Goal: Task Accomplishment & Management: Use online tool/utility

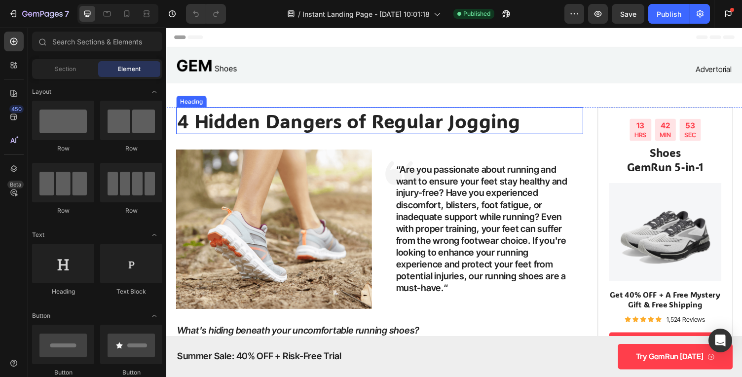
click at [398, 122] on h1 "4 Hidden Dangers of Regular Jogging" at bounding box center [385, 124] width 418 height 28
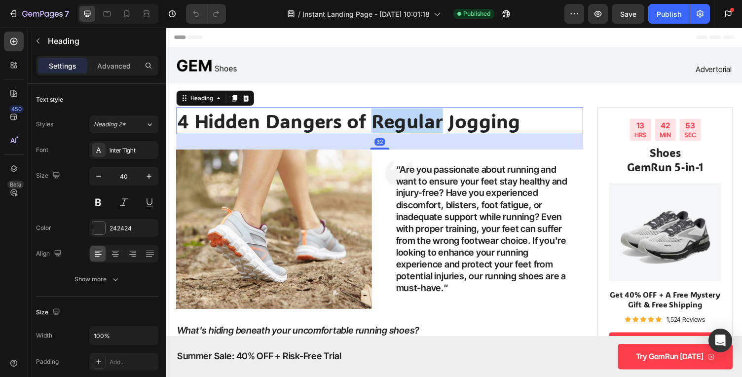
click at [398, 122] on h1 "4 Hidden Dangers of Regular Jogging" at bounding box center [385, 124] width 418 height 28
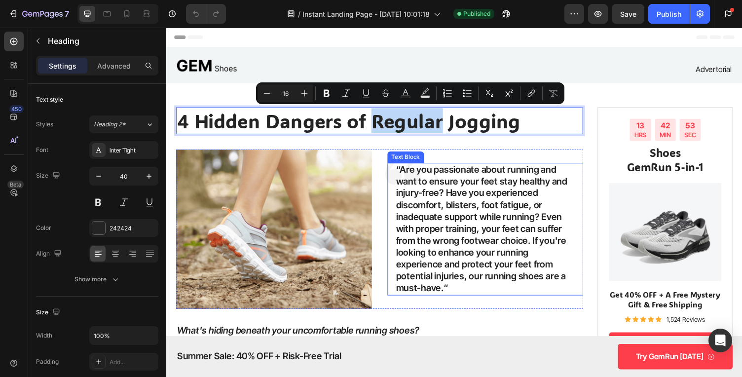
click at [447, 225] on p "“Are you passionate about running and want to ensure your feet stay healthy and…" at bounding box center [494, 235] width 184 height 134
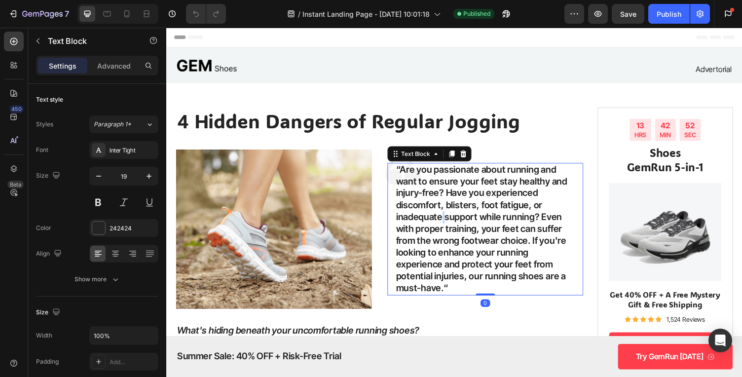
click at [447, 225] on p "“Are you passionate about running and want to ensure your feet stay healthy and…" at bounding box center [494, 235] width 184 height 134
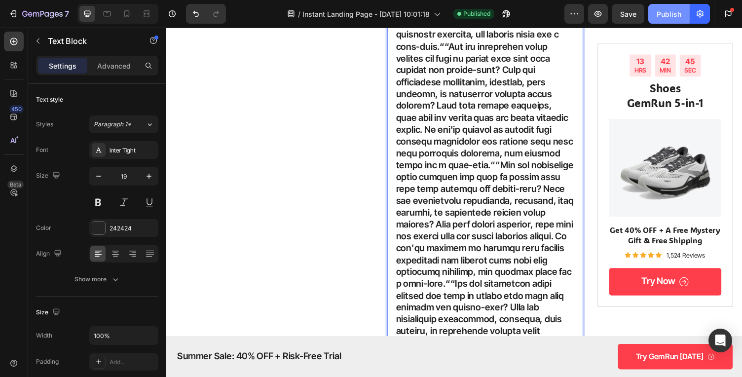
scroll to position [3322, 0]
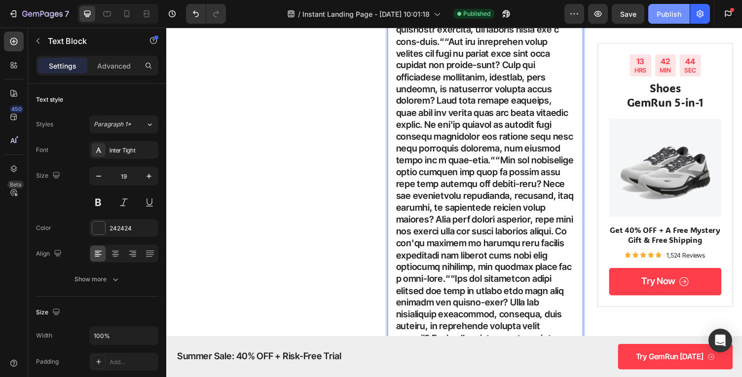
click at [663, 14] on div "Publish" at bounding box center [669, 14] width 25 height 10
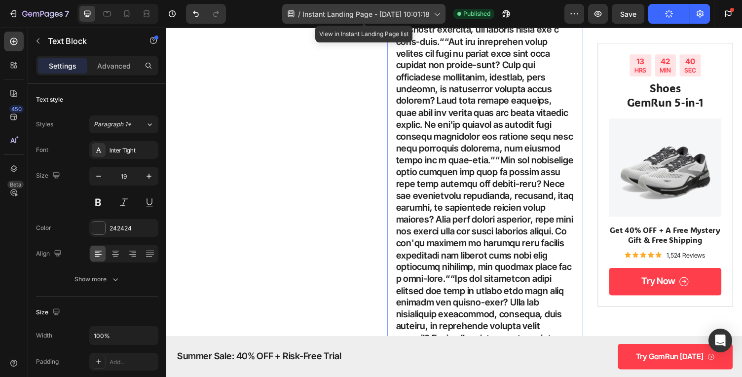
click at [352, 23] on div "/ Instant Landing Page - Aug 13, 10:01:18" at bounding box center [363, 14] width 163 height 20
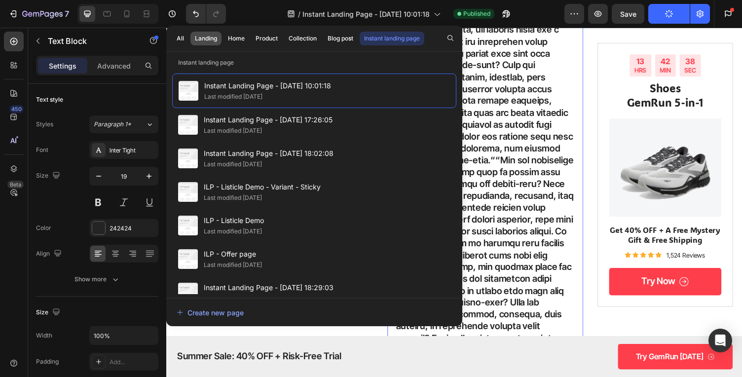
click at [210, 39] on div "Landing" at bounding box center [206, 38] width 22 height 9
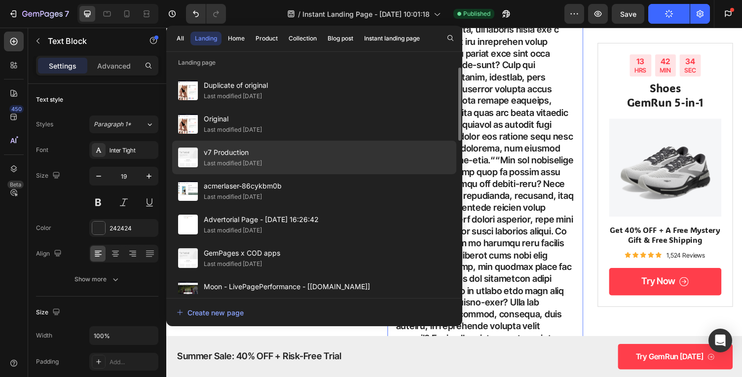
click at [260, 165] on div "Last modified [DATE]" at bounding box center [233, 163] width 58 height 10
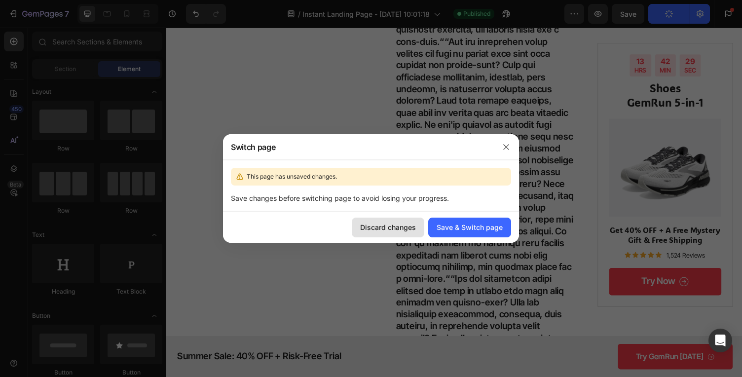
click at [404, 224] on div "Discard changes" at bounding box center [388, 227] width 56 height 10
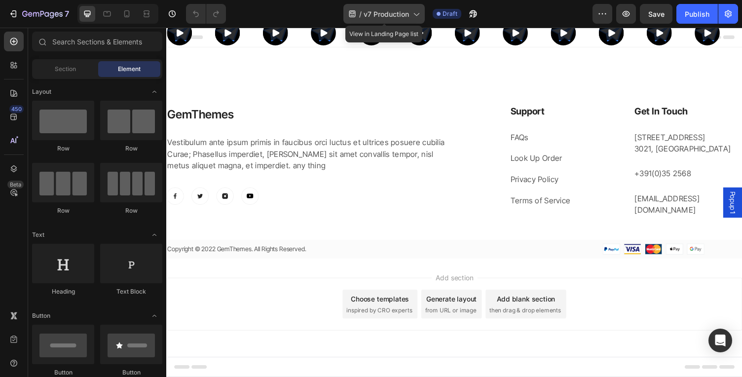
click at [387, 9] on span "v7 Production" at bounding box center [386, 14] width 45 height 10
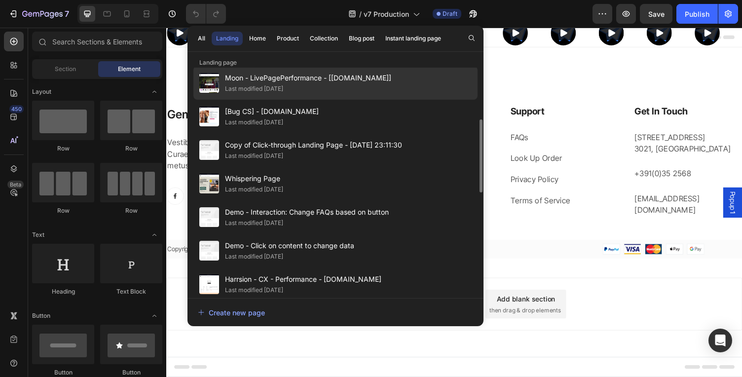
scroll to position [211, 0]
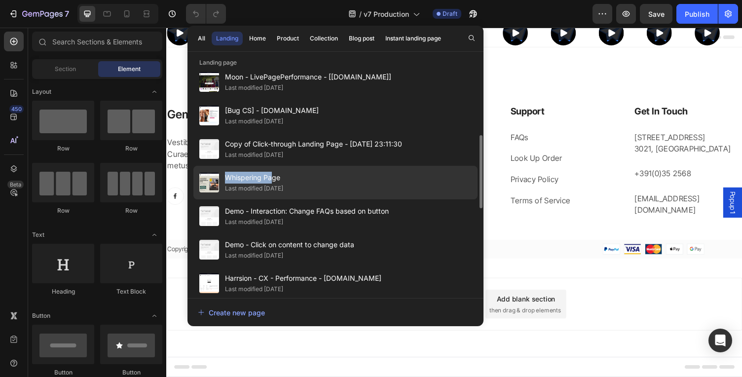
click at [273, 172] on span "Whispering Page" at bounding box center [254, 178] width 58 height 12
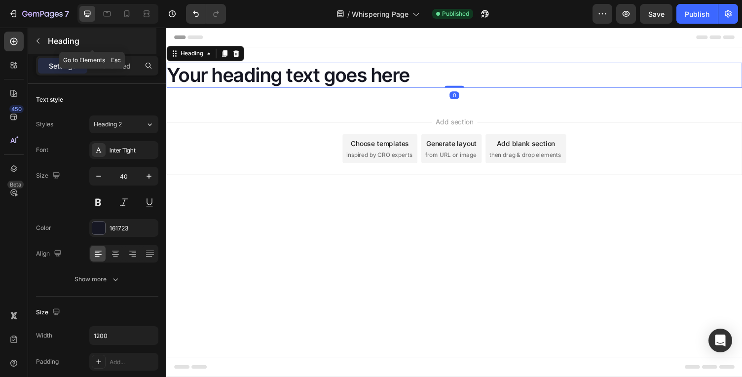
click at [58, 40] on p "Heading" at bounding box center [101, 41] width 107 height 12
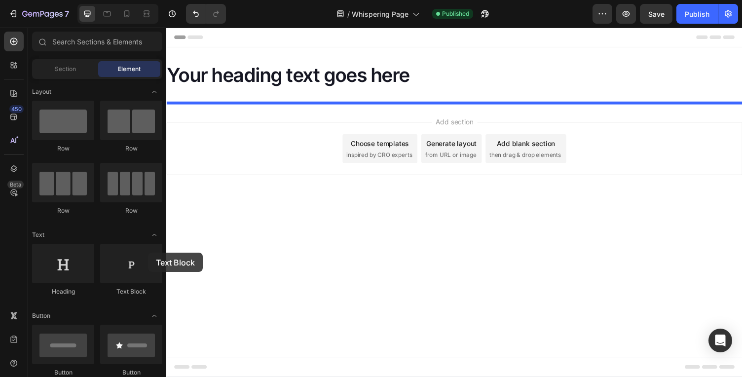
drag, startPoint x: 297, startPoint y: 287, endPoint x: 359, endPoint y: 165, distance: 137.0
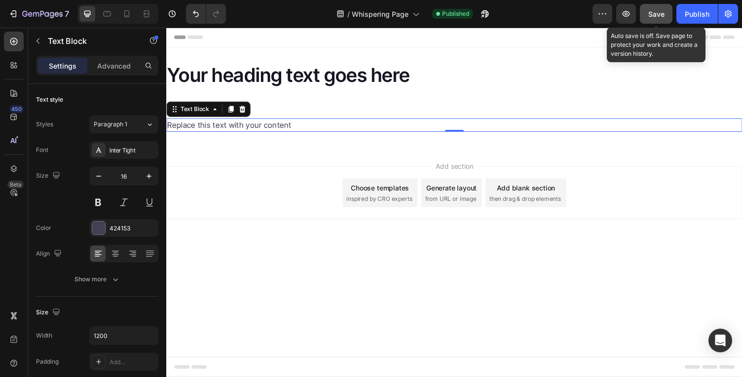
click at [663, 13] on span "Save" at bounding box center [656, 14] width 16 height 8
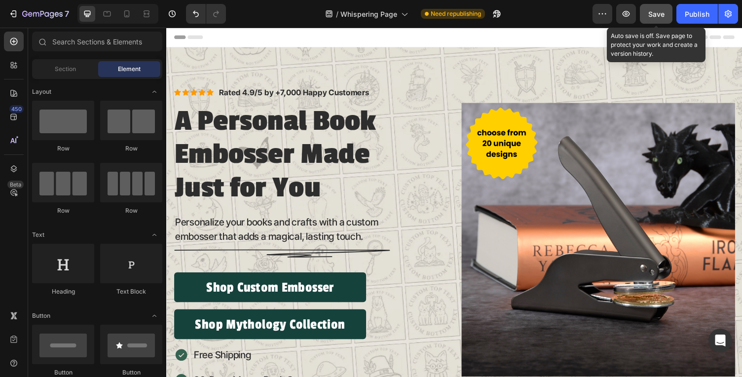
click at [650, 10] on span "Save" at bounding box center [656, 14] width 16 height 8
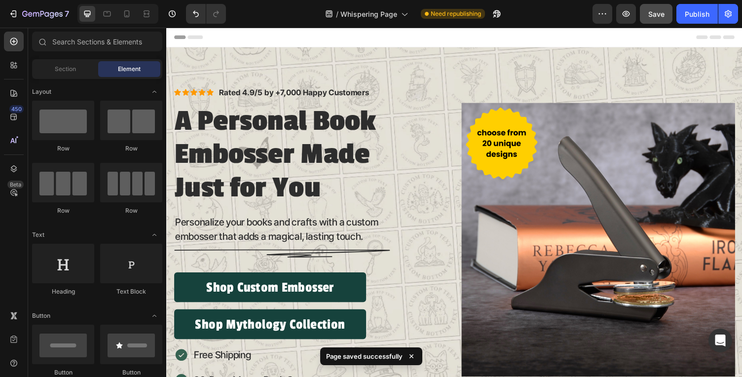
click at [695, 24] on div "7 Version history / Whispering Page Need republishing Preview Save Publish" at bounding box center [371, 14] width 742 height 28
click at [696, 19] on button "Publish" at bounding box center [696, 14] width 41 height 20
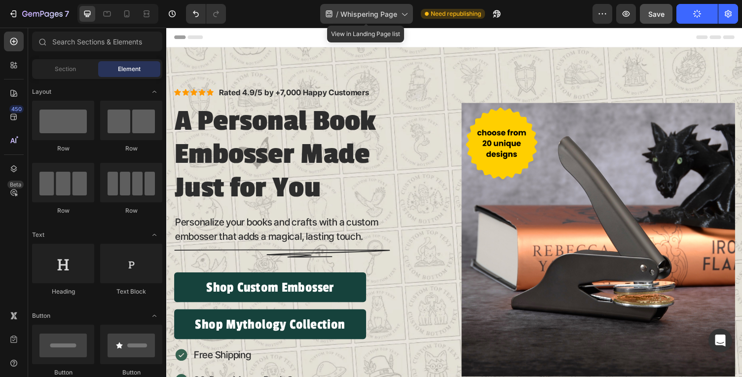
click at [407, 13] on icon at bounding box center [404, 14] width 10 height 10
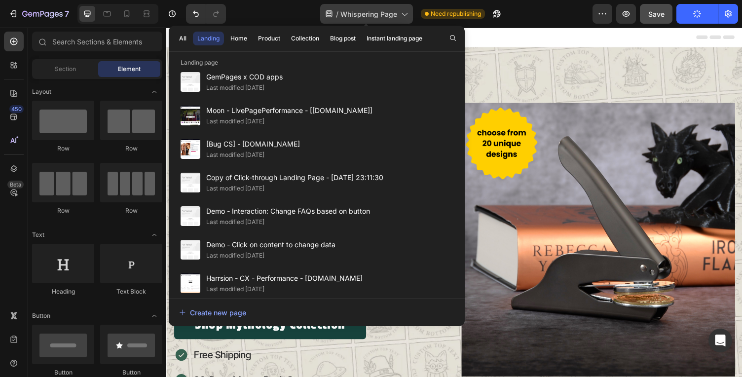
click at [407, 13] on icon at bounding box center [404, 14] width 10 height 10
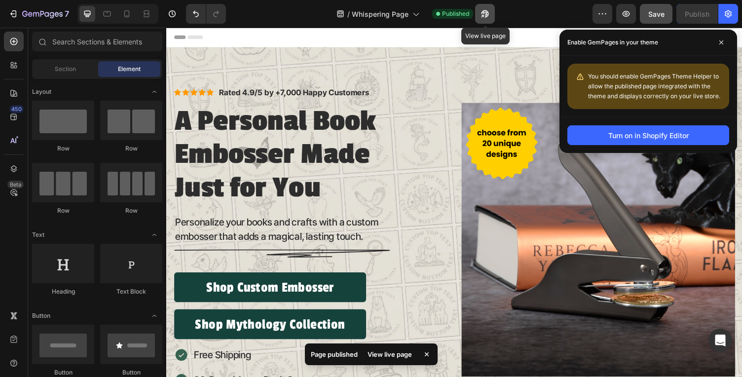
click at [482, 18] on icon "button" at bounding box center [485, 14] width 10 height 10
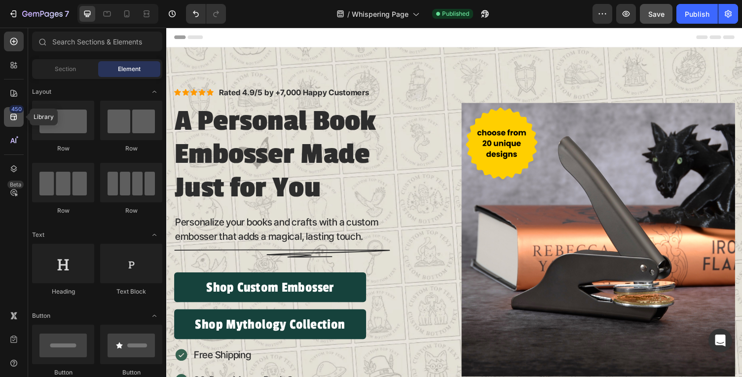
click at [13, 122] on div "450" at bounding box center [14, 117] width 20 height 20
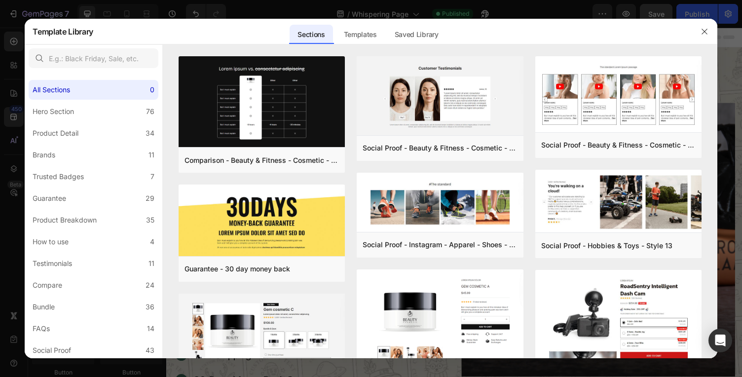
click at [13, 95] on icon at bounding box center [13, 93] width 7 height 7
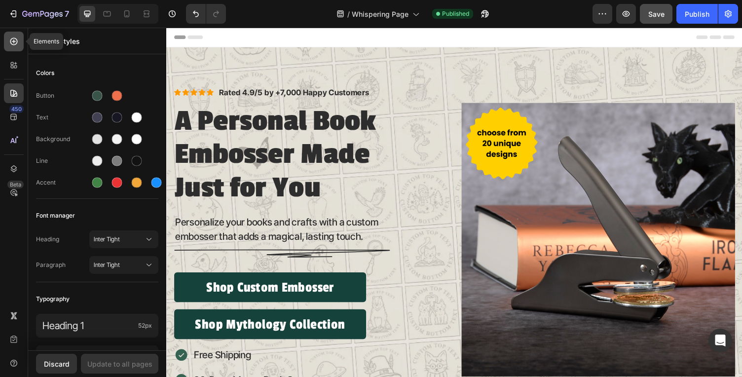
click at [13, 49] on div at bounding box center [14, 42] width 20 height 20
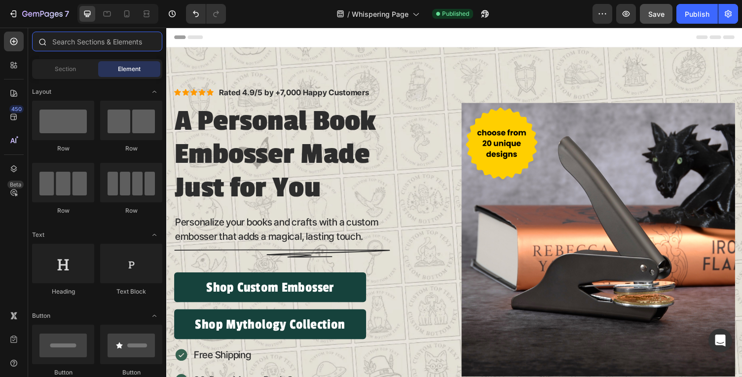
click at [95, 40] on input "text" at bounding box center [97, 42] width 130 height 20
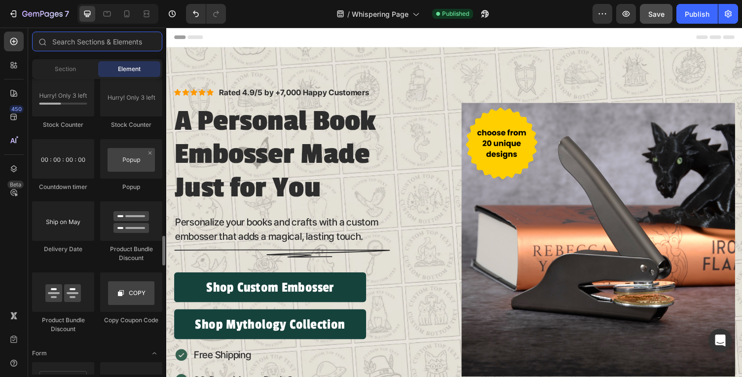
scroll to position [2628, 0]
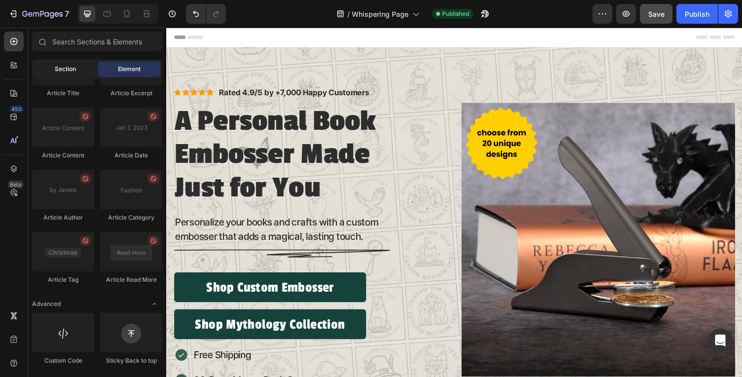
click at [80, 65] on div "Section" at bounding box center [65, 69] width 62 height 16
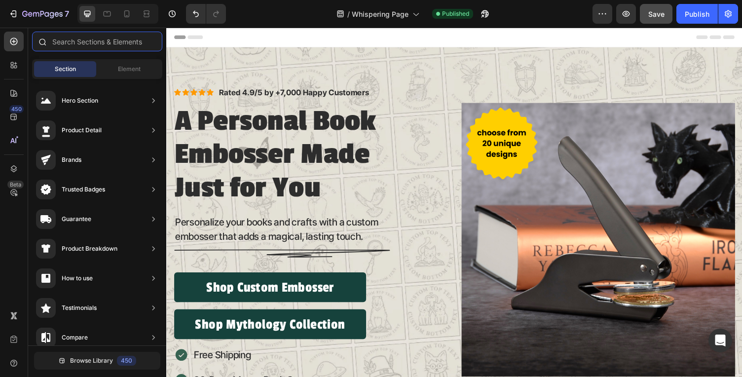
click at [108, 43] on input "text" at bounding box center [97, 42] width 130 height 20
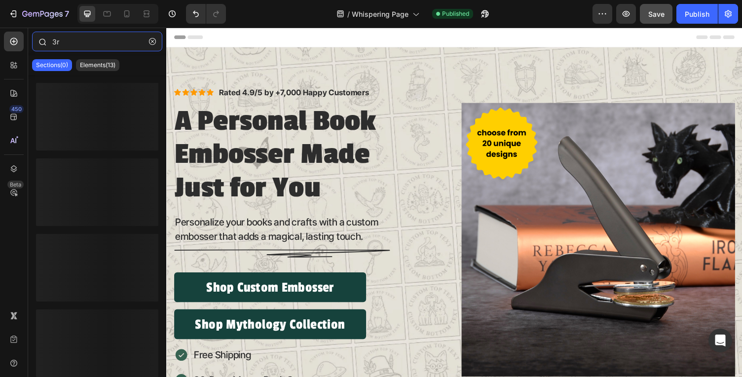
type input "3"
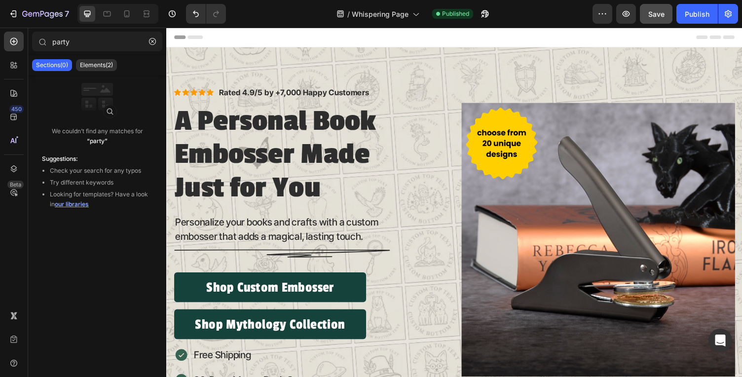
click at [103, 73] on div "Sections(0) Elements(2)" at bounding box center [97, 65] width 138 height 20
click at [104, 70] on div "Elements(2)" at bounding box center [96, 65] width 41 height 12
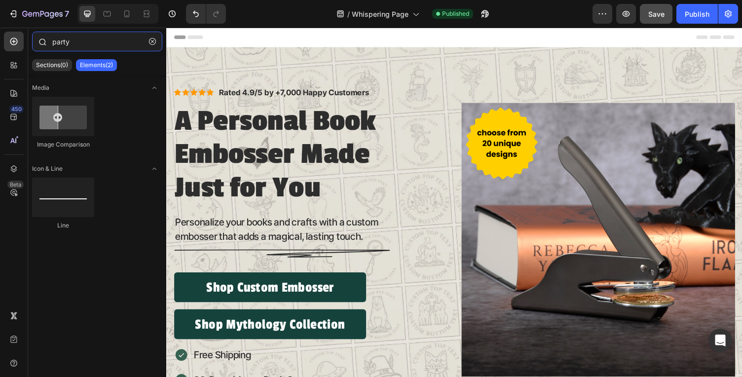
click at [100, 40] on input "party" at bounding box center [97, 42] width 130 height 20
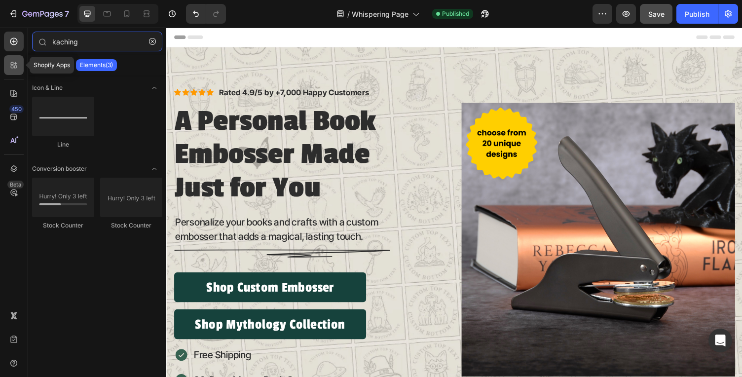
type input "kaching"
click at [18, 69] on icon at bounding box center [14, 65] width 10 height 10
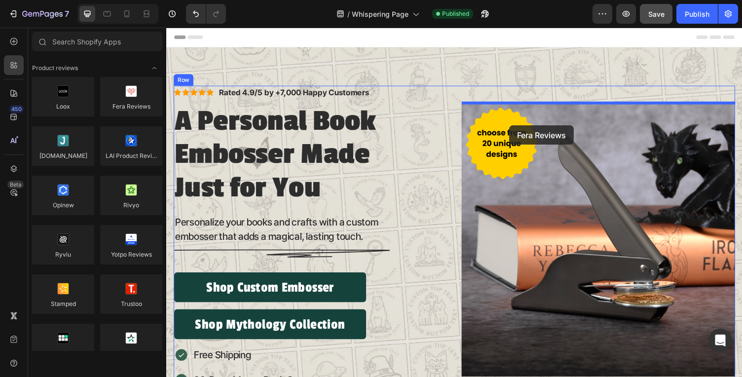
drag, startPoint x: 301, startPoint y: 133, endPoint x: 519, endPoint y: 128, distance: 217.6
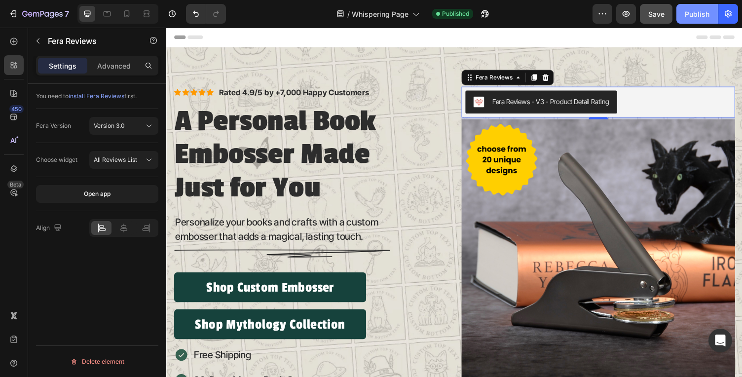
click at [691, 20] on button "Publish" at bounding box center [696, 14] width 41 height 20
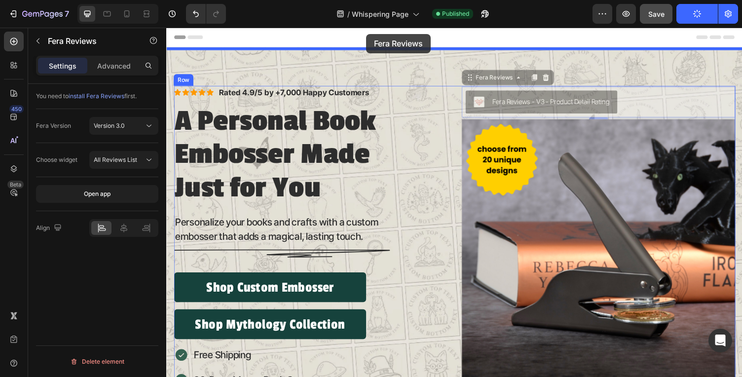
drag, startPoint x: 508, startPoint y: 107, endPoint x: 371, endPoint y: 34, distance: 154.3
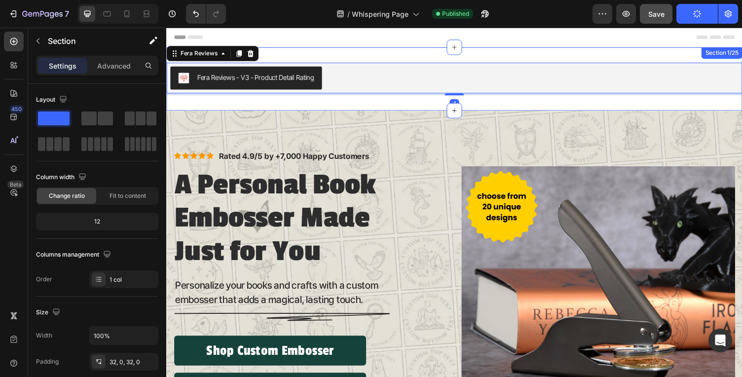
click at [311, 55] on div "Fera Reviews - V3 - Product Detail Rating Fera Reviews 4 Section 1/25" at bounding box center [462, 80] width 592 height 65
click at [251, 87] on button "Fera Reviews - V3 - Product Detail Rating" at bounding box center [248, 80] width 156 height 24
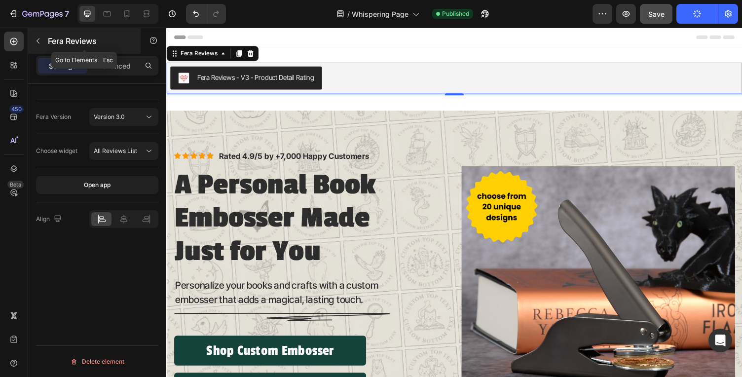
click at [78, 40] on p "Fera Reviews" at bounding box center [90, 41] width 84 height 12
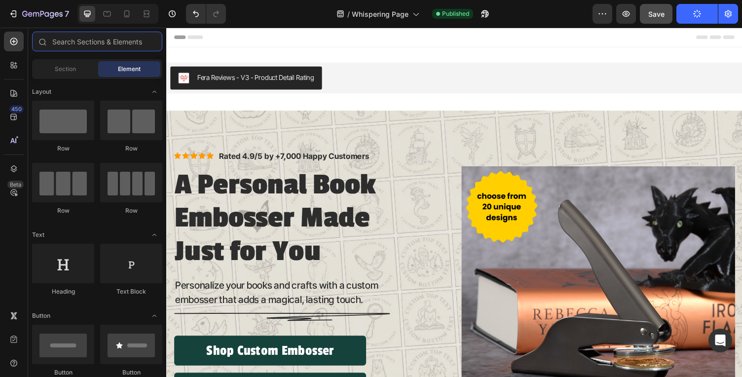
click at [78, 40] on input "text" at bounding box center [97, 42] width 130 height 20
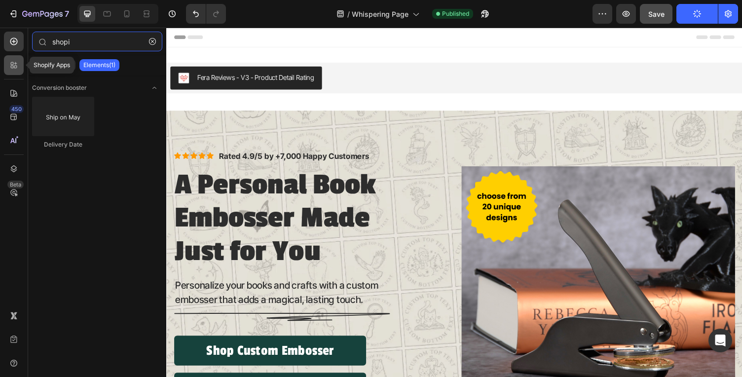
type input "shopi"
click at [17, 64] on icon at bounding box center [14, 65] width 10 height 10
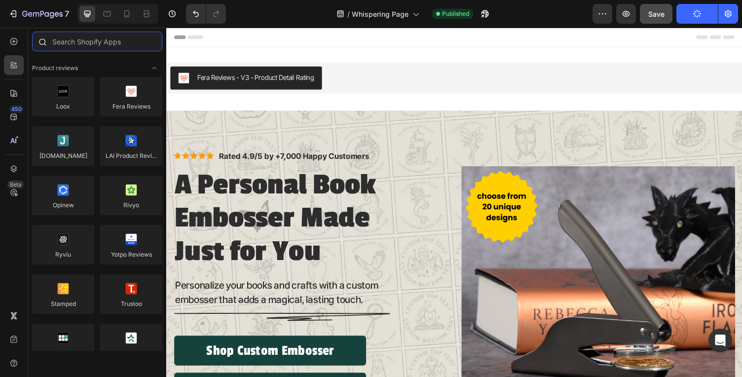
click at [87, 47] on input "text" at bounding box center [97, 42] width 130 height 20
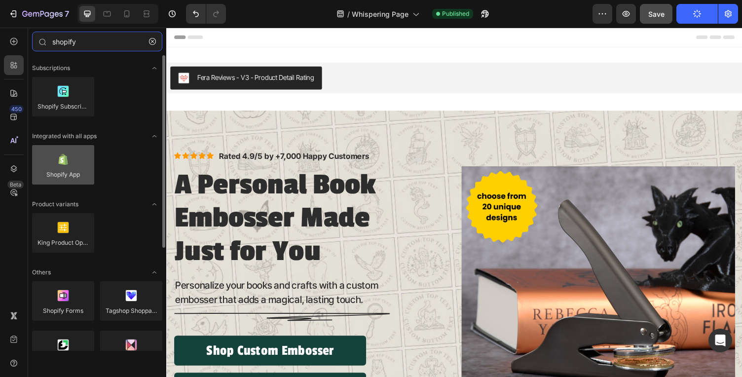
type input "shopify"
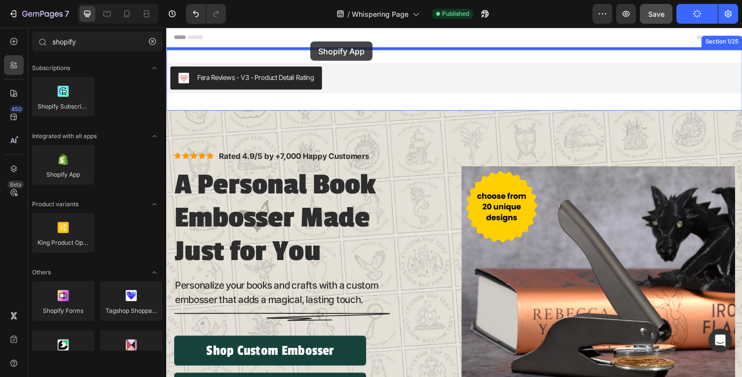
drag, startPoint x: 239, startPoint y: 191, endPoint x: 314, endPoint y: 42, distance: 166.8
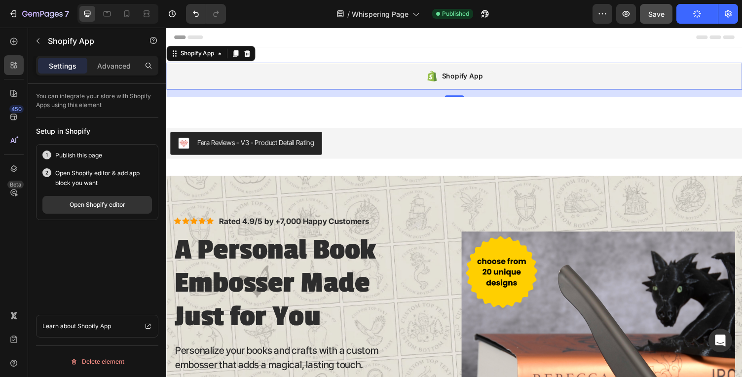
click at [659, 15] on span "Save" at bounding box center [656, 14] width 16 height 8
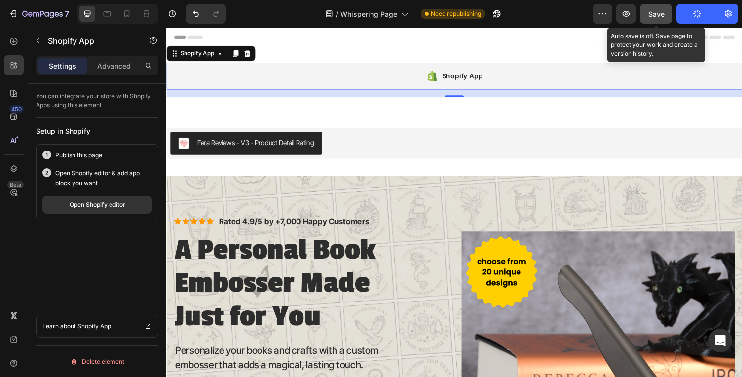
click at [661, 11] on span "Save" at bounding box center [656, 14] width 16 height 8
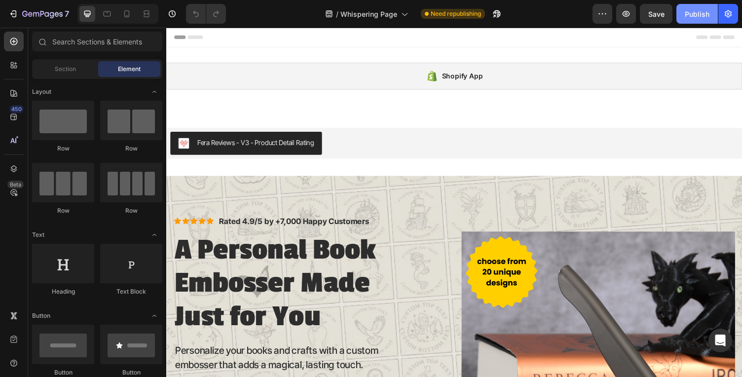
click at [698, 13] on div "Publish" at bounding box center [697, 14] width 25 height 10
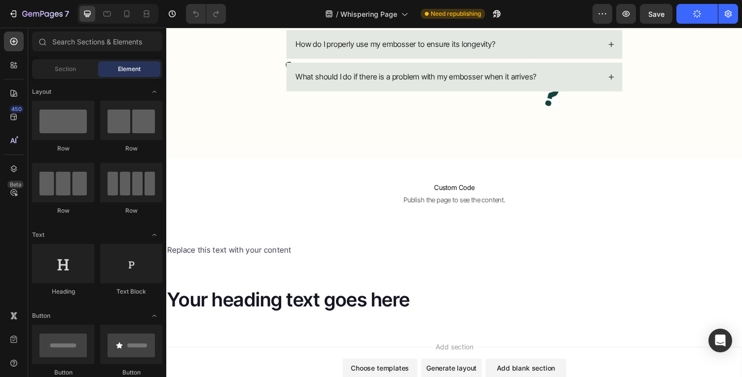
scroll to position [4585, 0]
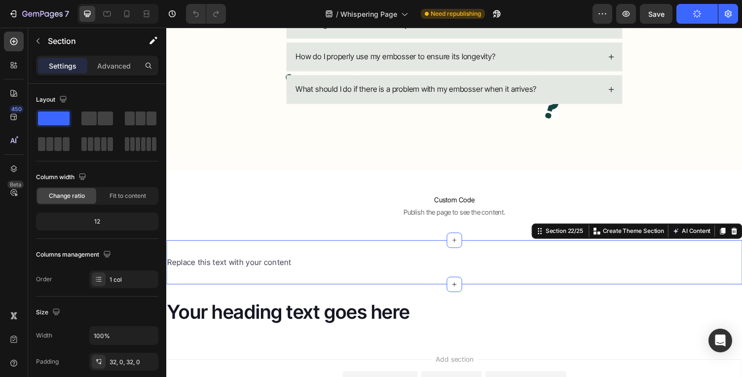
click at [257, 257] on div "Replace this text with your content Text Block Section 22/25 Create Theme Secti…" at bounding box center [462, 268] width 592 height 45
click at [741, 242] on div at bounding box center [750, 237] width 12 height 12
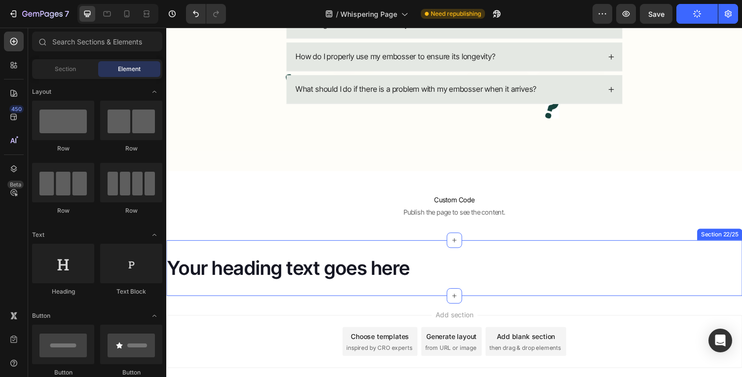
click at [549, 263] on h2 "Your heading text goes here" at bounding box center [462, 275] width 592 height 26
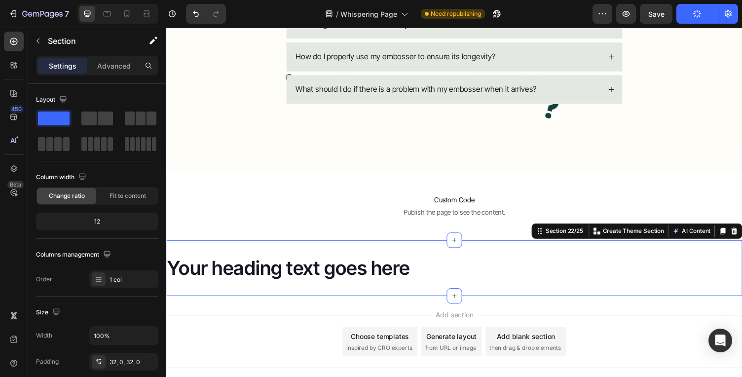
click at [604, 256] on div "Your heading text goes here Heading Section 22/25 Create Theme Section AI Conte…" at bounding box center [462, 274] width 592 height 57
click at [741, 238] on icon at bounding box center [750, 236] width 6 height 7
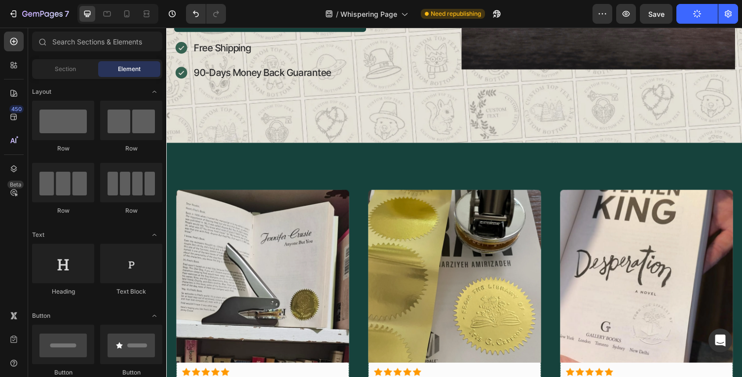
scroll to position [0, 0]
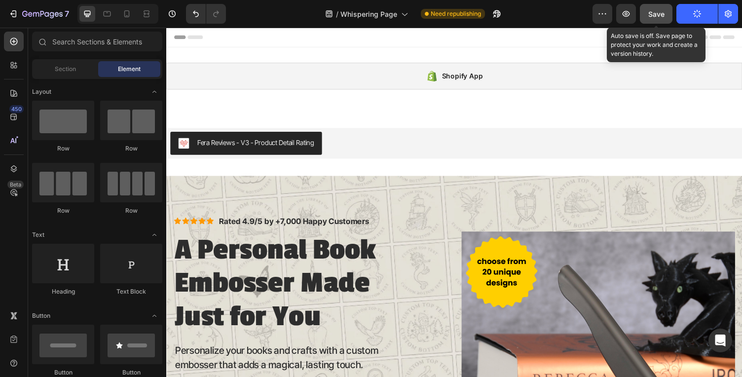
click at [656, 6] on button "Save" at bounding box center [656, 14] width 33 height 20
click at [647, 14] on button "Save" at bounding box center [656, 14] width 33 height 20
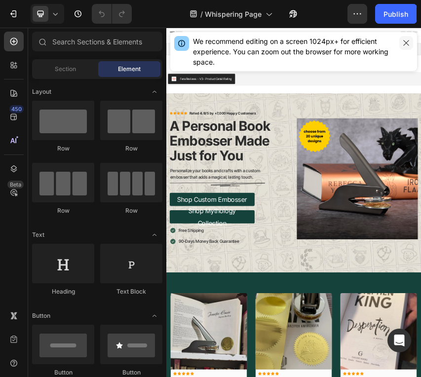
click at [404, 39] on icon "button" at bounding box center [406, 43] width 8 height 8
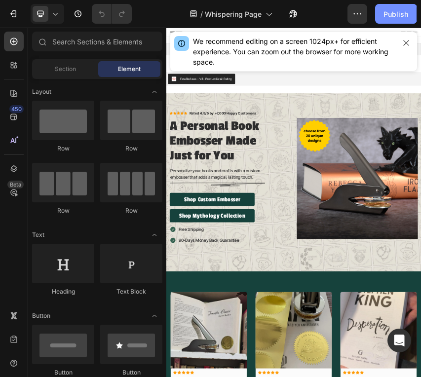
click at [402, 7] on button "Publish" at bounding box center [395, 14] width 41 height 20
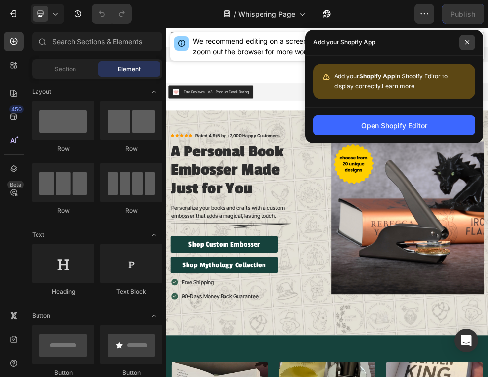
click at [420, 41] on span at bounding box center [467, 43] width 16 height 16
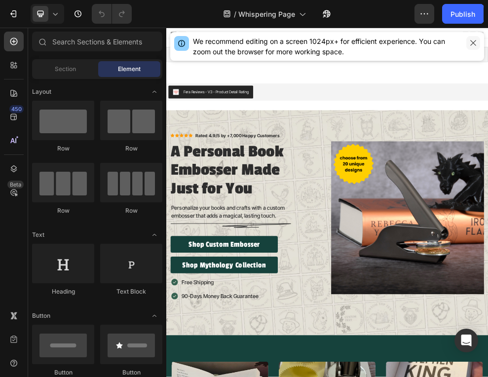
click at [420, 42] on button "button" at bounding box center [473, 43] width 14 height 14
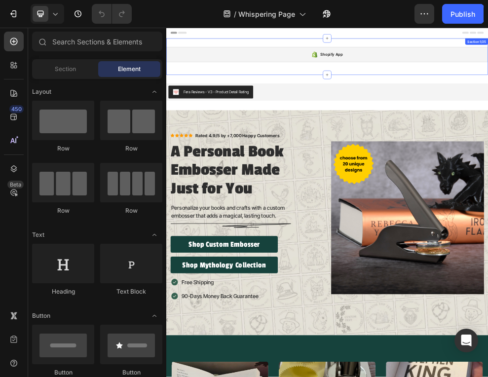
click at [420, 58] on div "Shopify App Shopify App Section 1/25" at bounding box center [462, 81] width 592 height 67
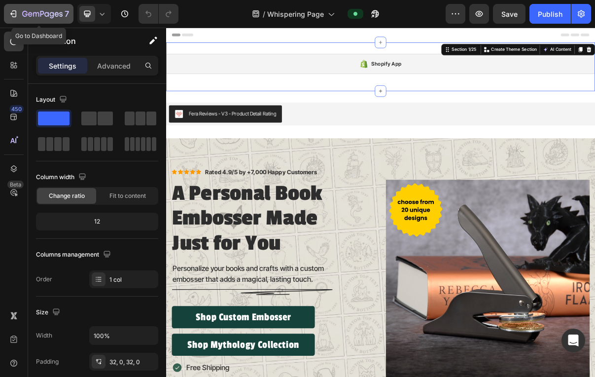
click at [27, 11] on icon "button" at bounding box center [42, 14] width 40 height 8
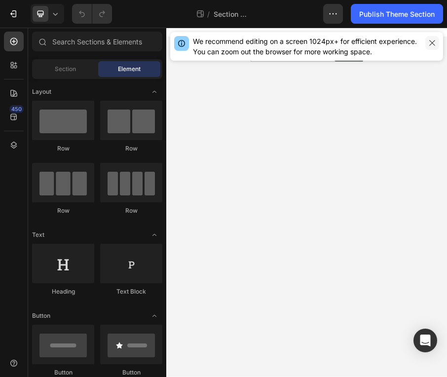
click at [430, 42] on icon "button" at bounding box center [432, 43] width 8 height 8
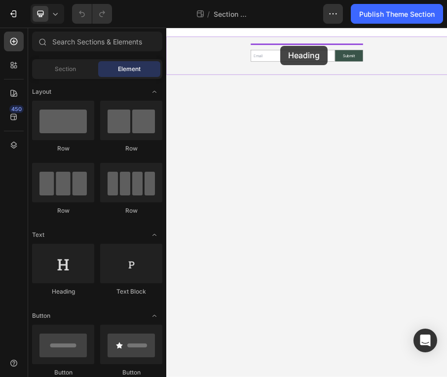
drag, startPoint x: 250, startPoint y: 295, endPoint x: 406, endPoint y: 66, distance: 277.9
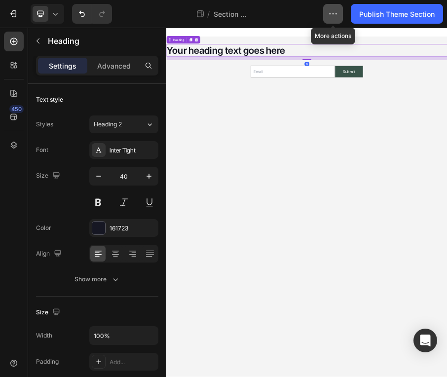
click at [331, 19] on button "button" at bounding box center [333, 14] width 20 height 20
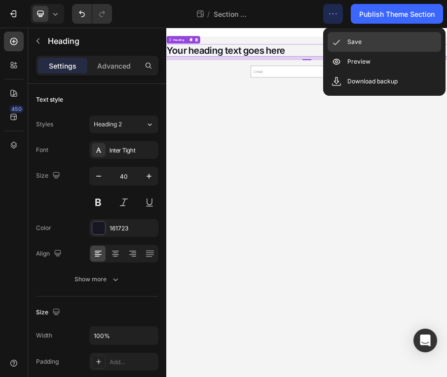
click at [340, 44] on icon at bounding box center [336, 42] width 10 height 10
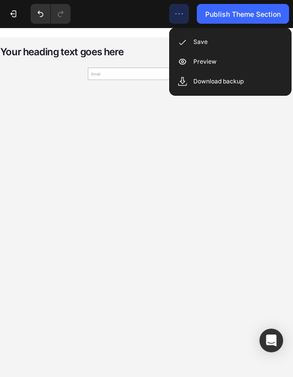
click at [338, 243] on body "Your heading text goes here Heading Email Field Submit Submit Button Row Newsle…" at bounding box center [296, 380] width 592 height 705
click at [174, 10] on icon "button" at bounding box center [179, 14] width 10 height 10
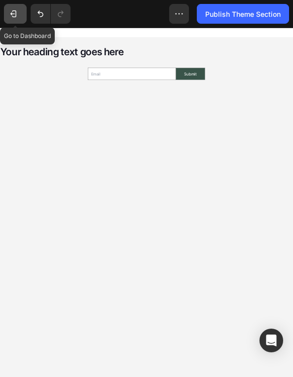
click at [5, 18] on button "7" at bounding box center [15, 14] width 23 height 20
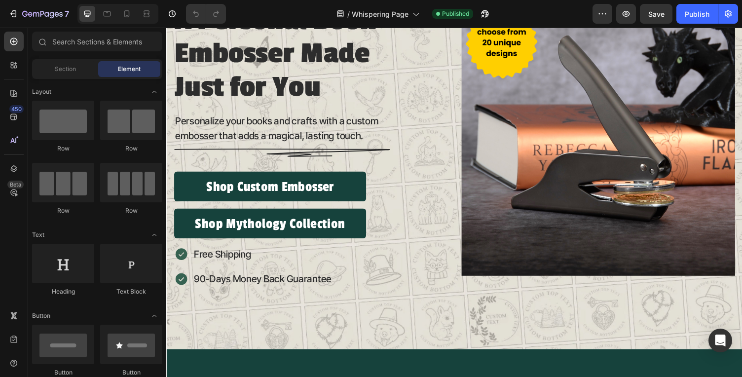
scroll to position [245, 0]
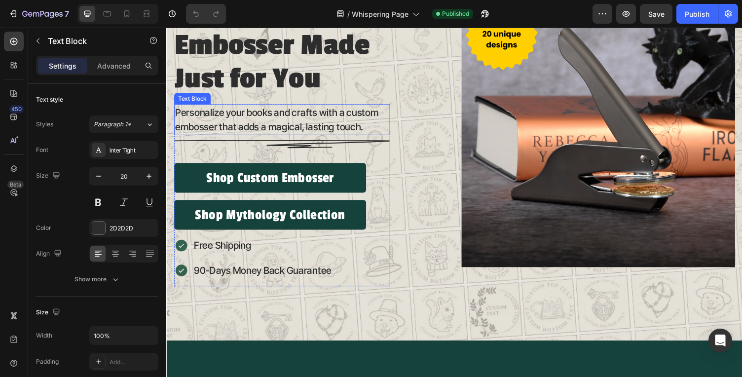
click at [276, 122] on p "Personalize your books and crafts with a custom embosser that adds a magical, l…" at bounding box center [285, 123] width 220 height 30
click at [359, 131] on p "Personalize your books and crafts with a custom embosser that adds a magical, l…" at bounding box center [285, 123] width 220 height 30
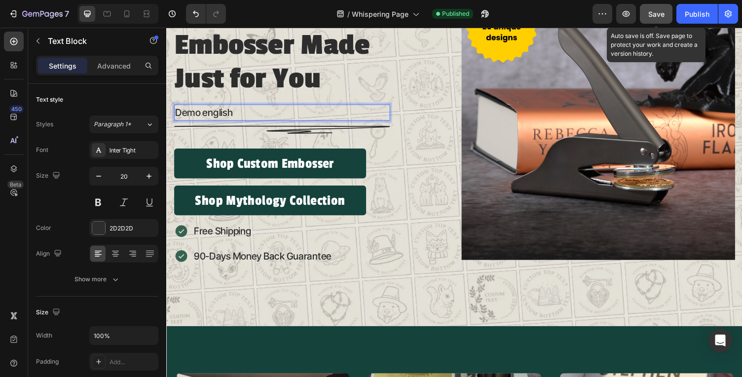
click at [659, 16] on span "Save" at bounding box center [656, 14] width 16 height 8
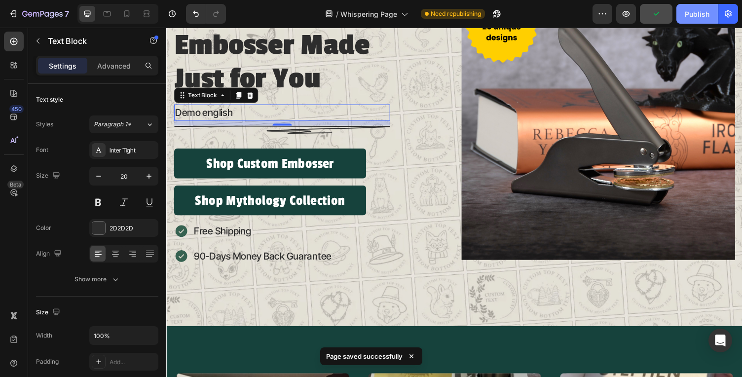
click at [694, 19] on button "Publish" at bounding box center [696, 14] width 41 height 20
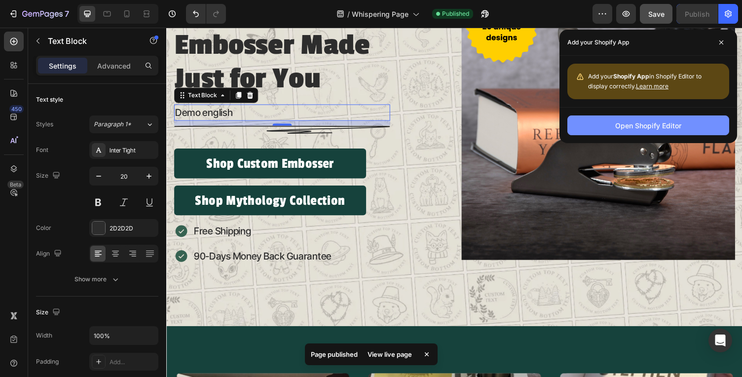
click at [661, 123] on div "Open Shopify Editor" at bounding box center [648, 125] width 66 height 10
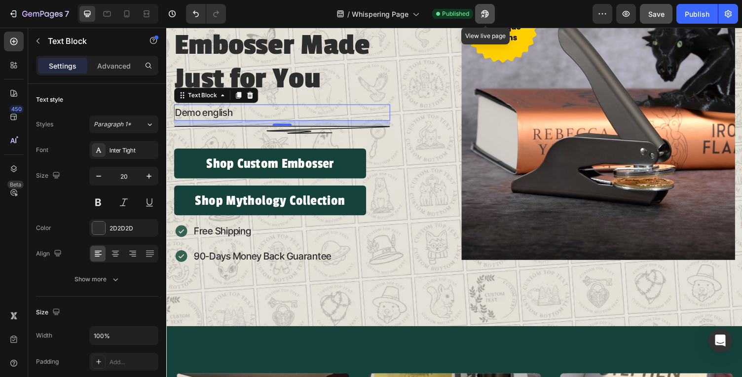
click at [490, 13] on button "button" at bounding box center [485, 14] width 20 height 20
click at [679, 21] on button "Publish" at bounding box center [696, 14] width 41 height 20
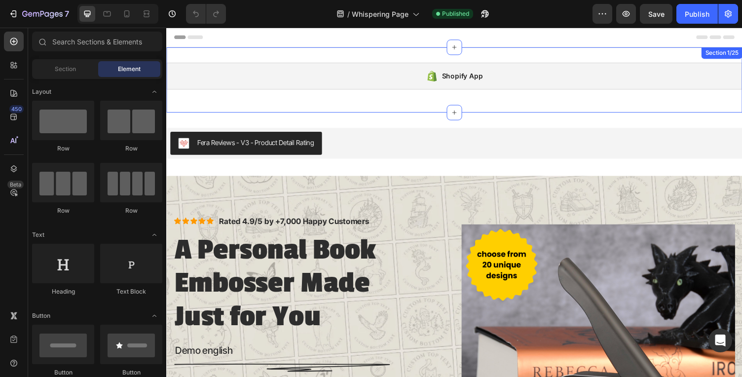
click at [561, 58] on div "Shopify App Shopify App Section 1/25" at bounding box center [462, 81] width 592 height 67
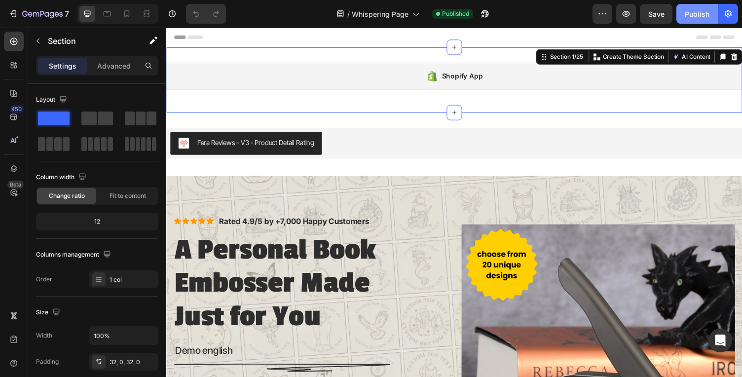
click at [691, 17] on div "Publish" at bounding box center [697, 14] width 25 height 10
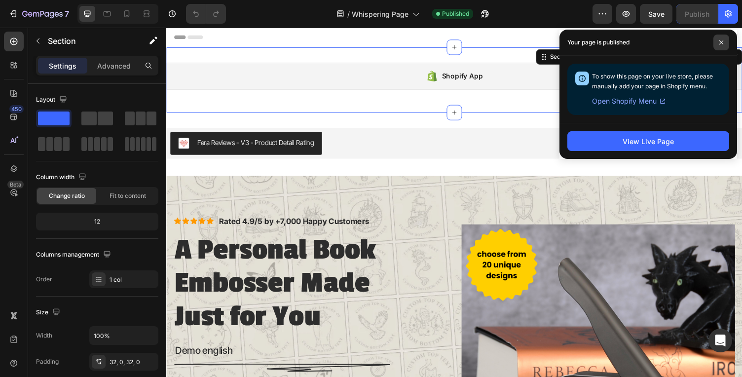
click at [724, 44] on span at bounding box center [721, 43] width 16 height 16
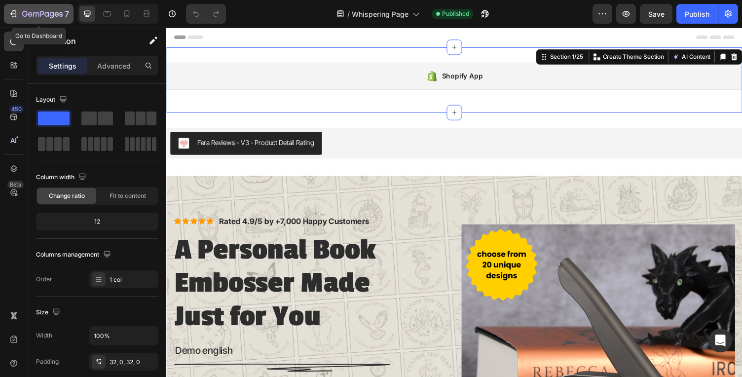
click at [26, 18] on icon "button" at bounding box center [42, 14] width 40 height 8
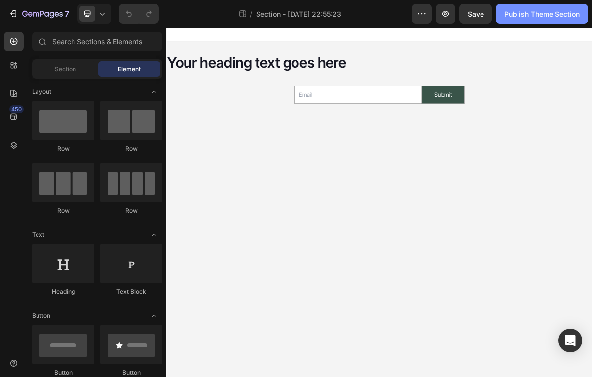
click at [516, 17] on div "Publish Theme Section" at bounding box center [541, 14] width 75 height 10
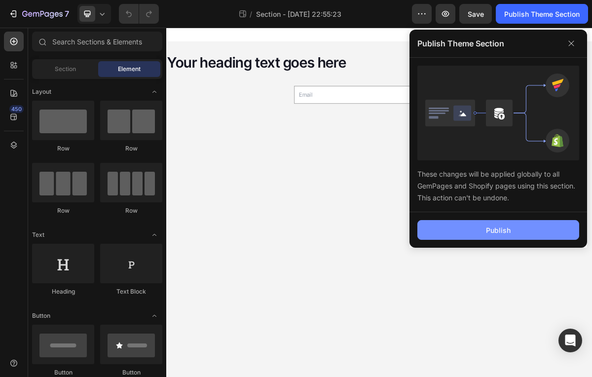
click at [481, 231] on button "Publish" at bounding box center [498, 230] width 162 height 20
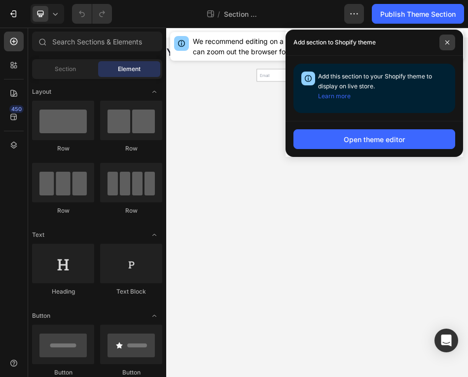
click at [442, 41] on span at bounding box center [448, 43] width 16 height 16
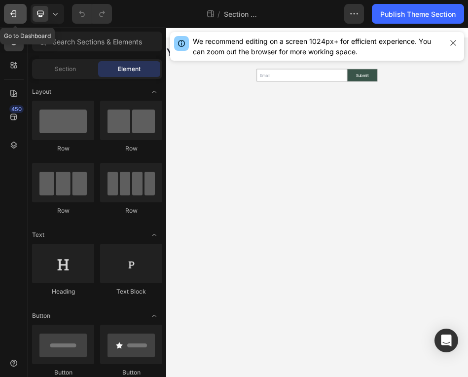
click at [10, 19] on button "7" at bounding box center [15, 14] width 23 height 20
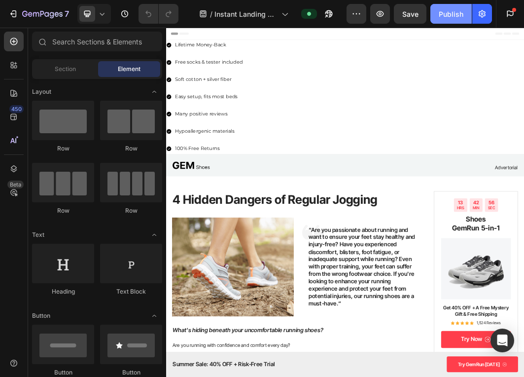
click at [442, 16] on div "Publish" at bounding box center [451, 14] width 25 height 10
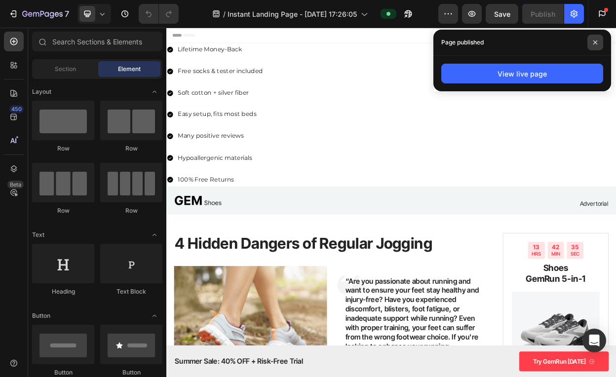
click at [563, 41] on span at bounding box center [595, 43] width 16 height 16
